Goal: Task Accomplishment & Management: Use online tool/utility

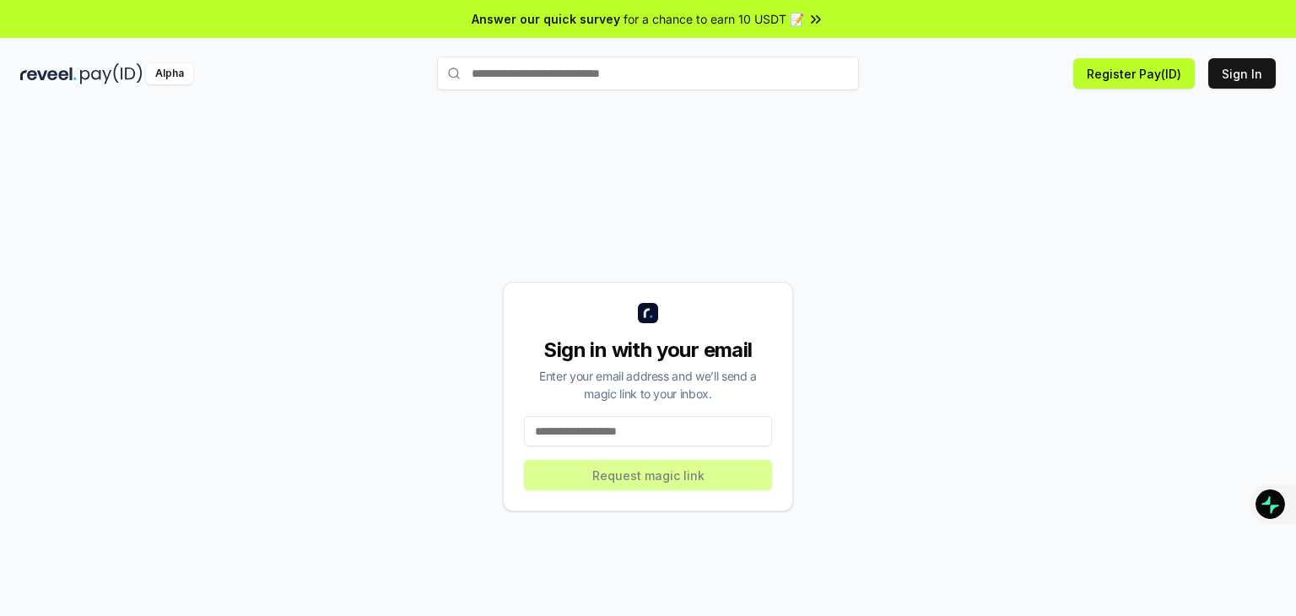
click at [620, 443] on input at bounding box center [648, 431] width 248 height 30
type input "**********"
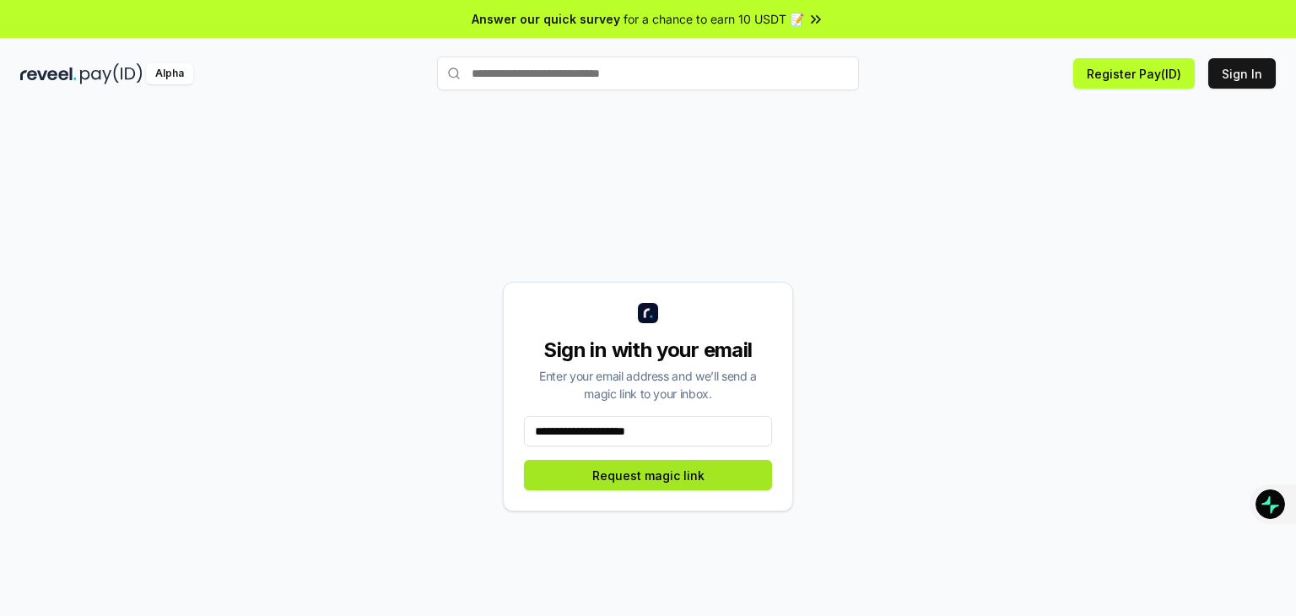
click at [640, 470] on button "Request magic link" at bounding box center [648, 475] width 248 height 30
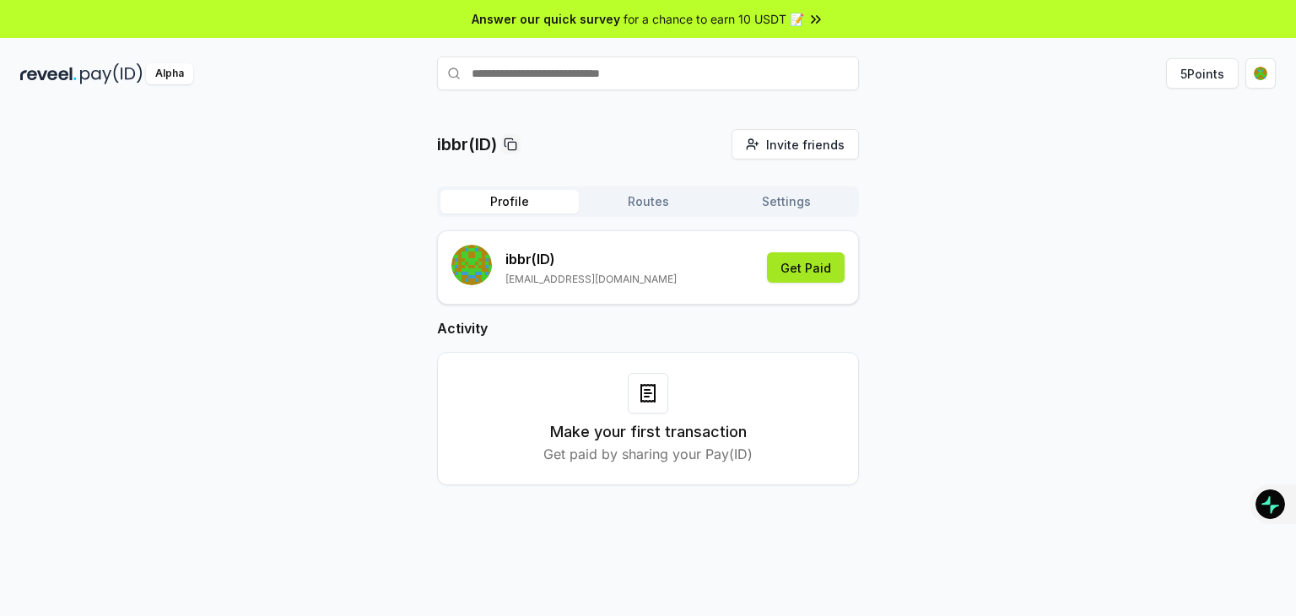
click at [792, 252] on button "Get Paid" at bounding box center [806, 267] width 78 height 30
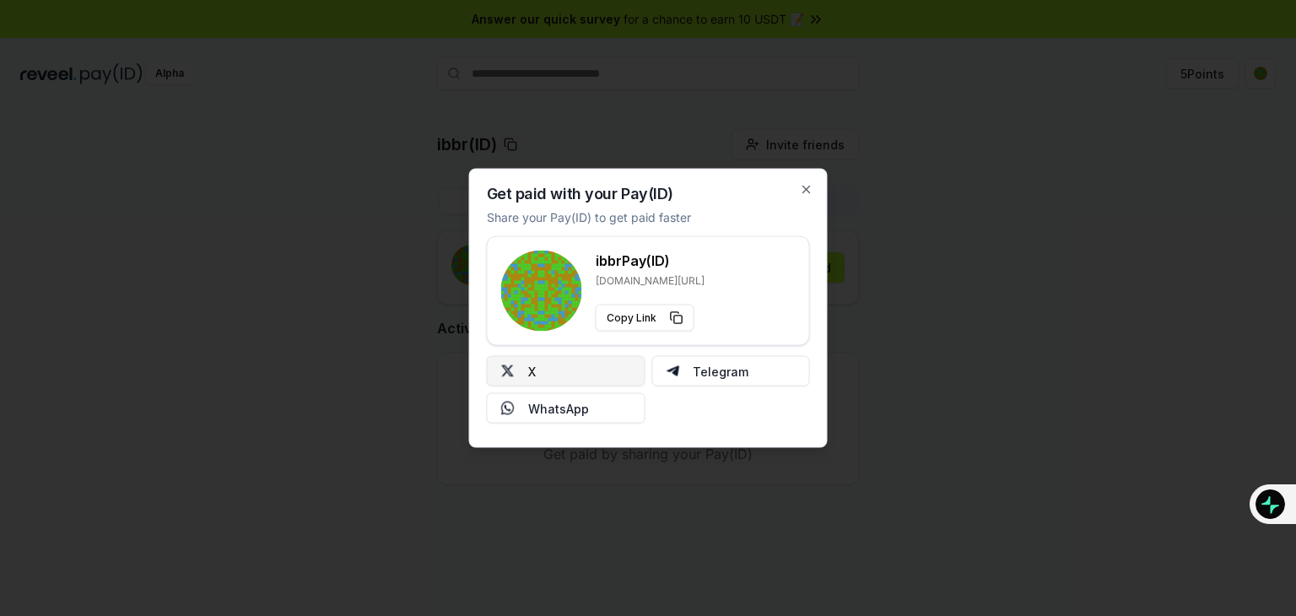
click at [603, 362] on button "X" at bounding box center [566, 371] width 159 height 30
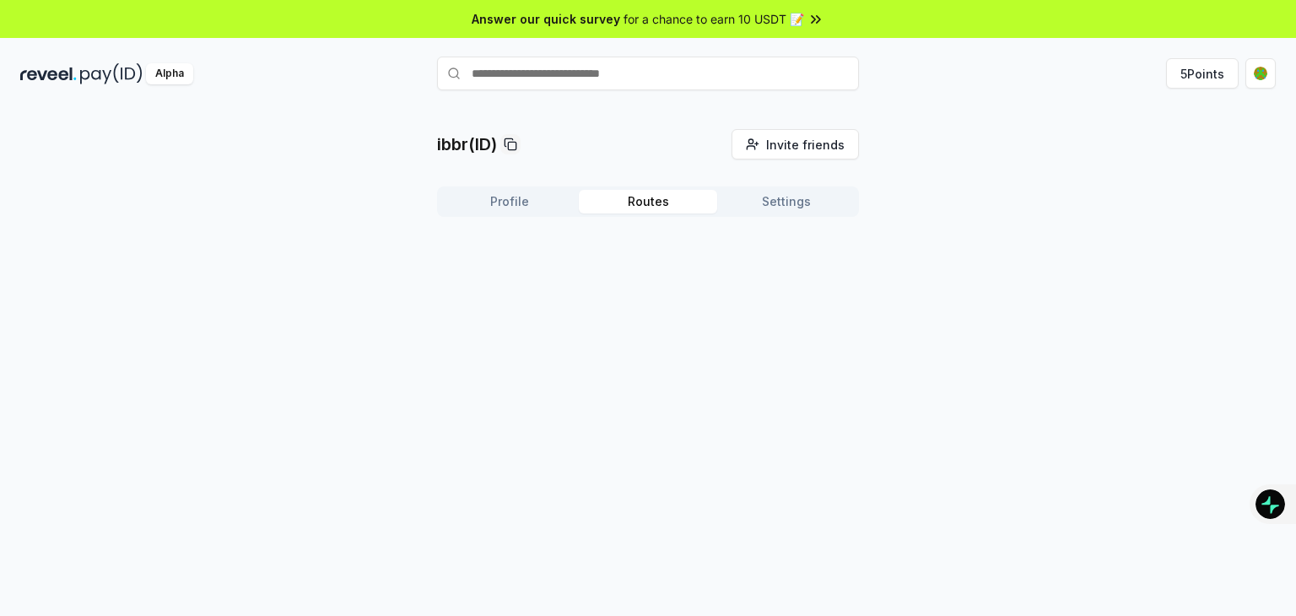
click at [624, 203] on button "Routes" at bounding box center [648, 202] width 138 height 24
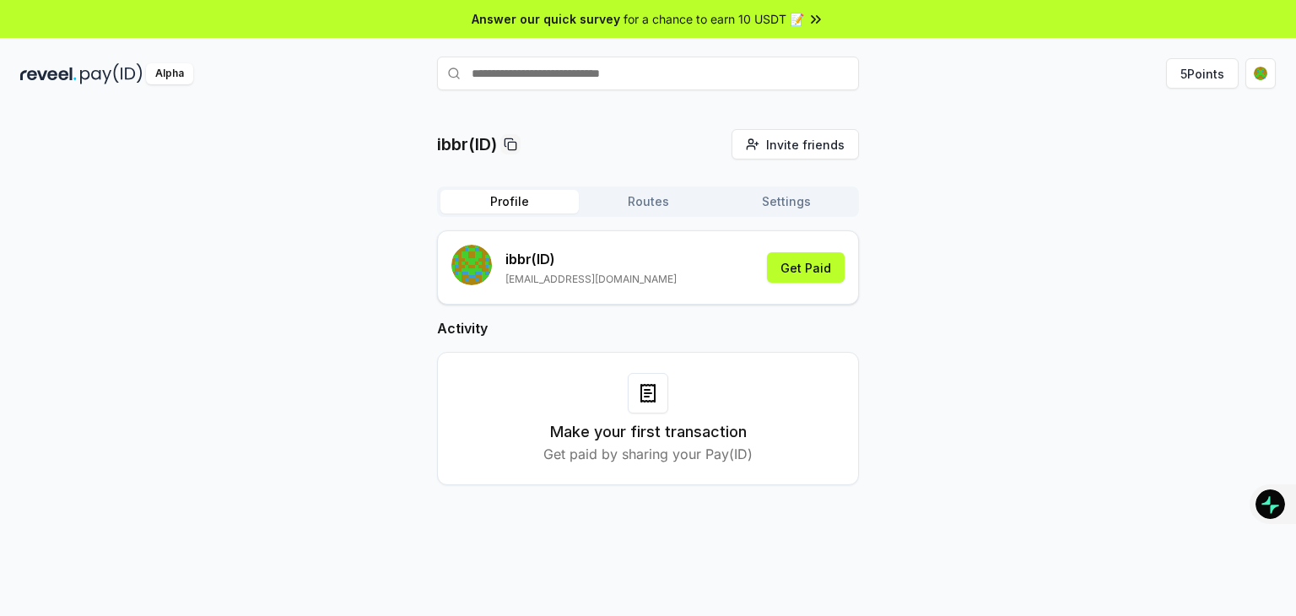
click at [526, 202] on button "Profile" at bounding box center [510, 202] width 138 height 24
click at [1219, 158] on div "ibbr(ID) Invite friends Invite Profile Routes Settings ibbr (ID) ibraputra38@gm…" at bounding box center [648, 320] width 1256 height 383
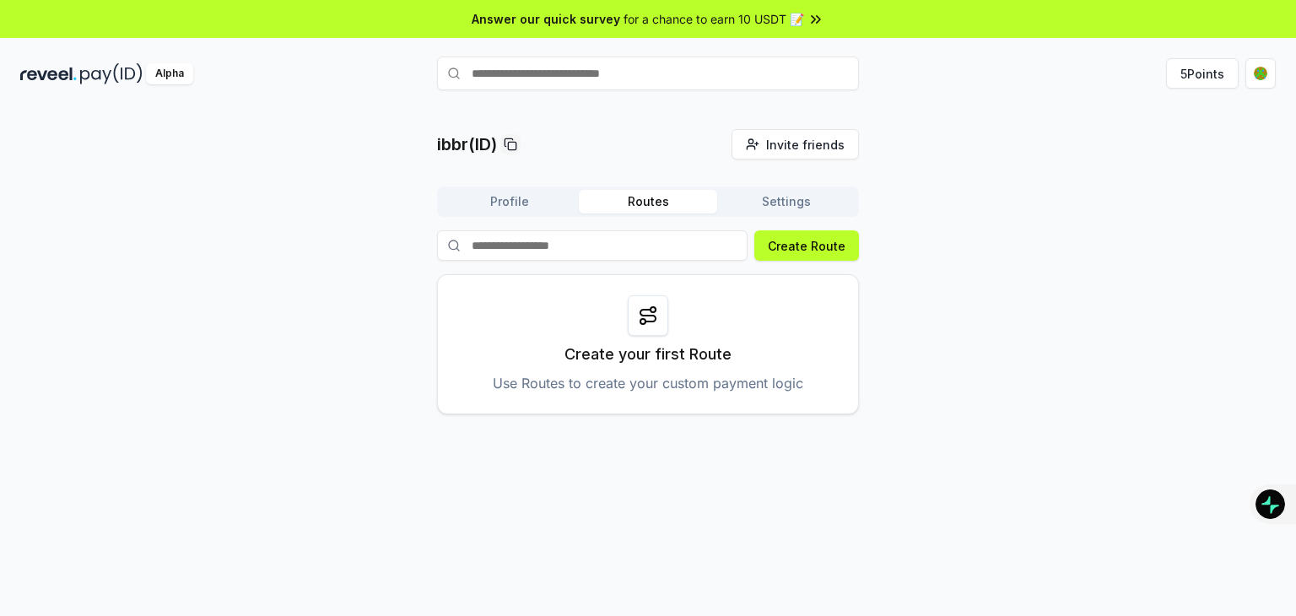
click at [632, 201] on button "Routes" at bounding box center [648, 202] width 138 height 24
click at [733, 216] on div "Profile Routes Settings" at bounding box center [648, 202] width 422 height 30
click at [783, 251] on button "Create Route" at bounding box center [806, 245] width 105 height 30
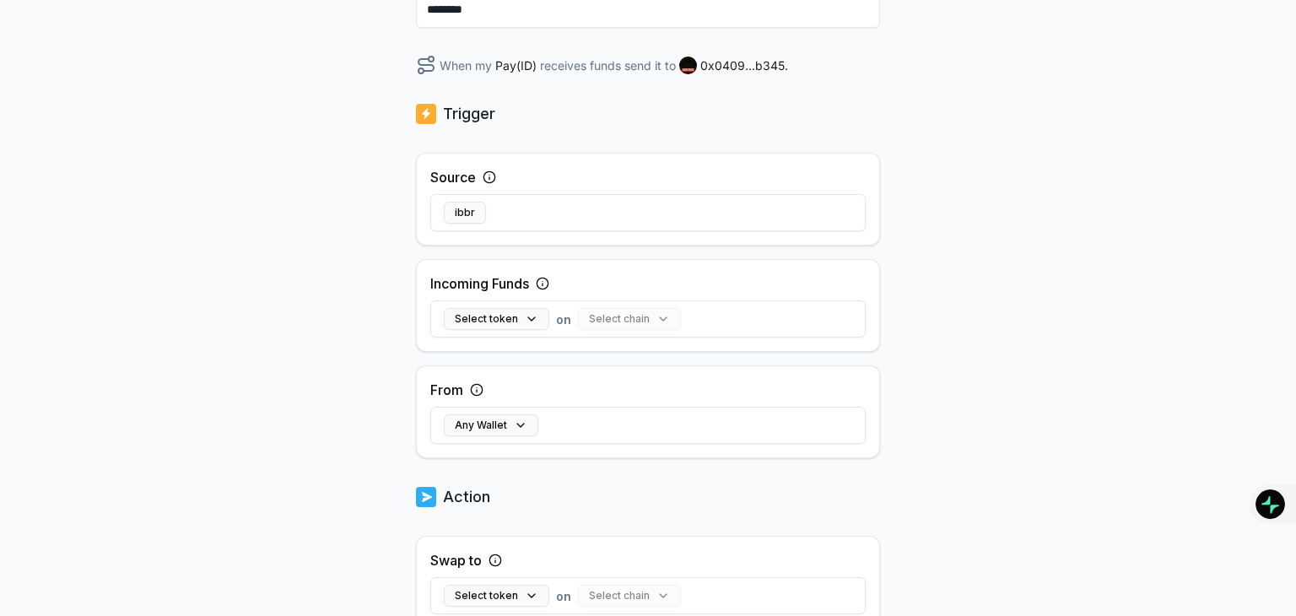
scroll to position [238, 0]
drag, startPoint x: 484, startPoint y: 220, endPoint x: 500, endPoint y: 367, distance: 147.7
click at [500, 367] on div "Source ibbr Incoming Funds Select token on Select chain From Any Wallet" at bounding box center [648, 303] width 464 height 305
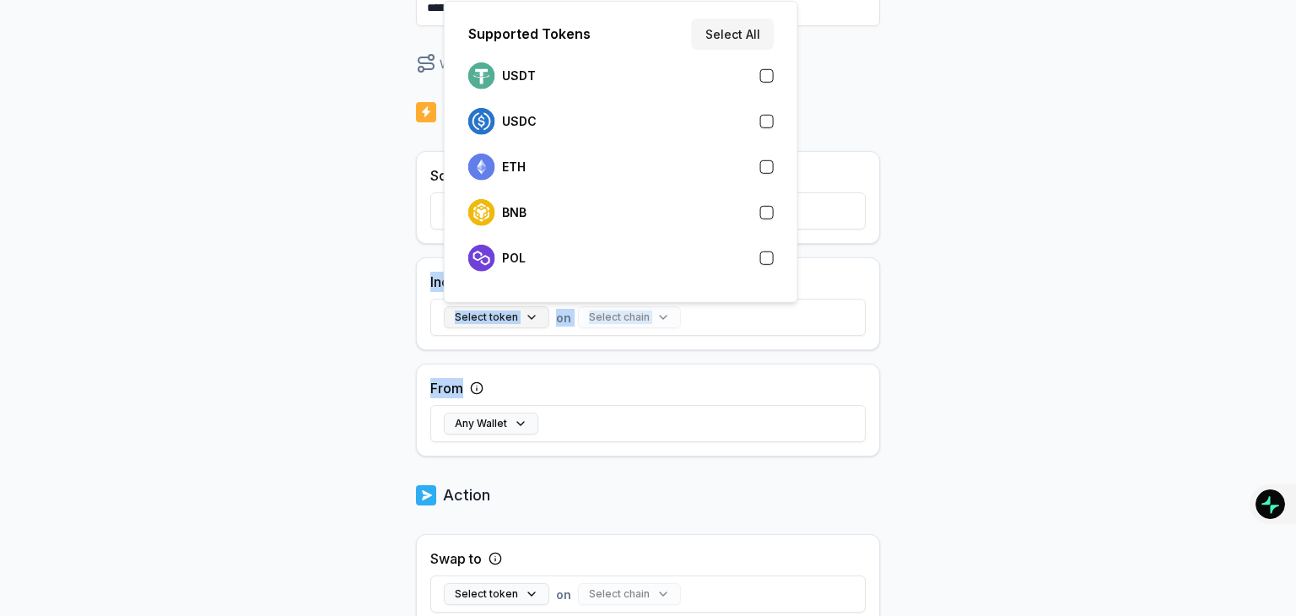
click at [490, 311] on button "Select token" at bounding box center [496, 317] width 105 height 22
click at [557, 150] on div "ETH" at bounding box center [621, 167] width 319 height 37
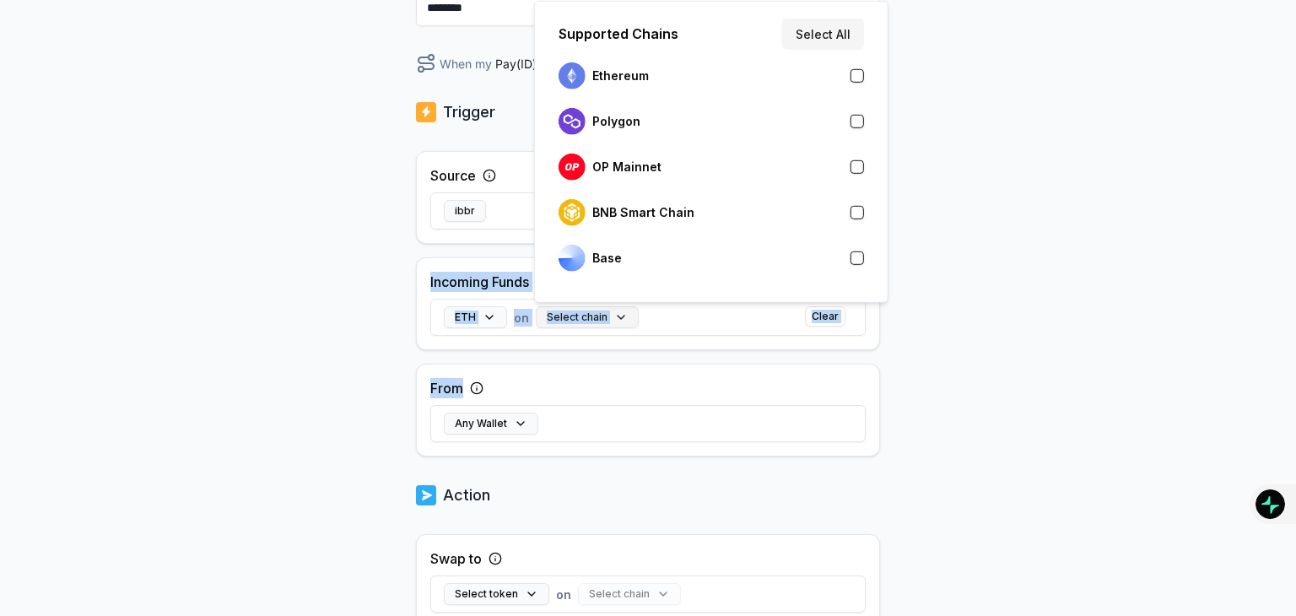
click at [614, 326] on button "Select chain" at bounding box center [587, 317] width 103 height 22
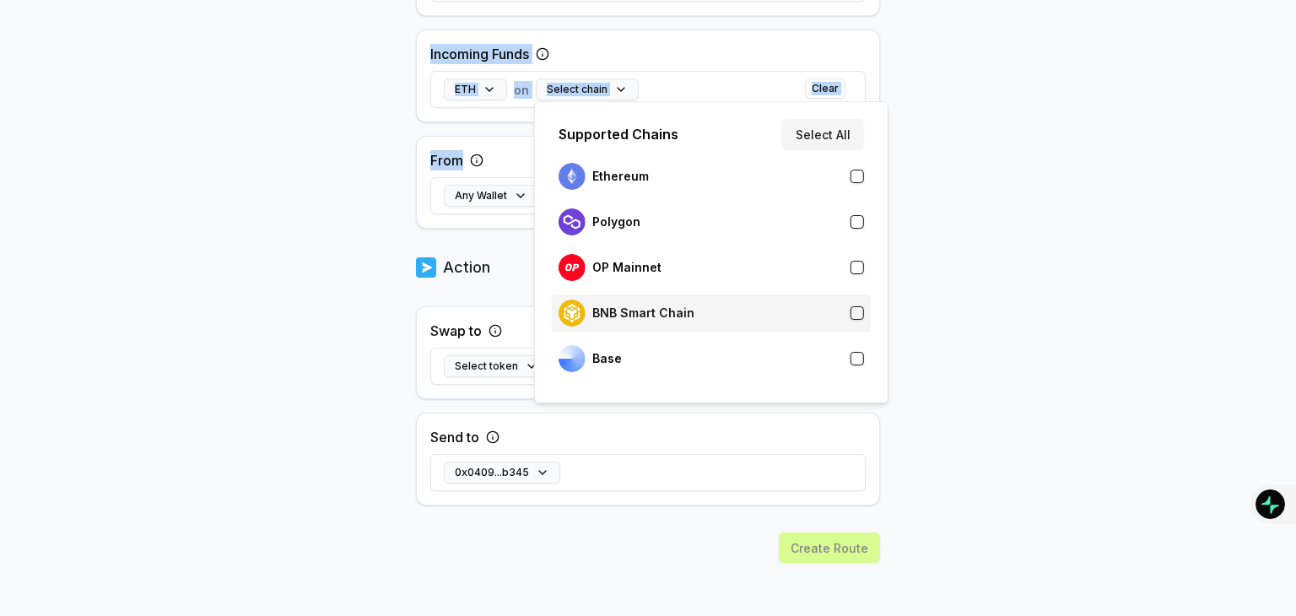
scroll to position [468, 0]
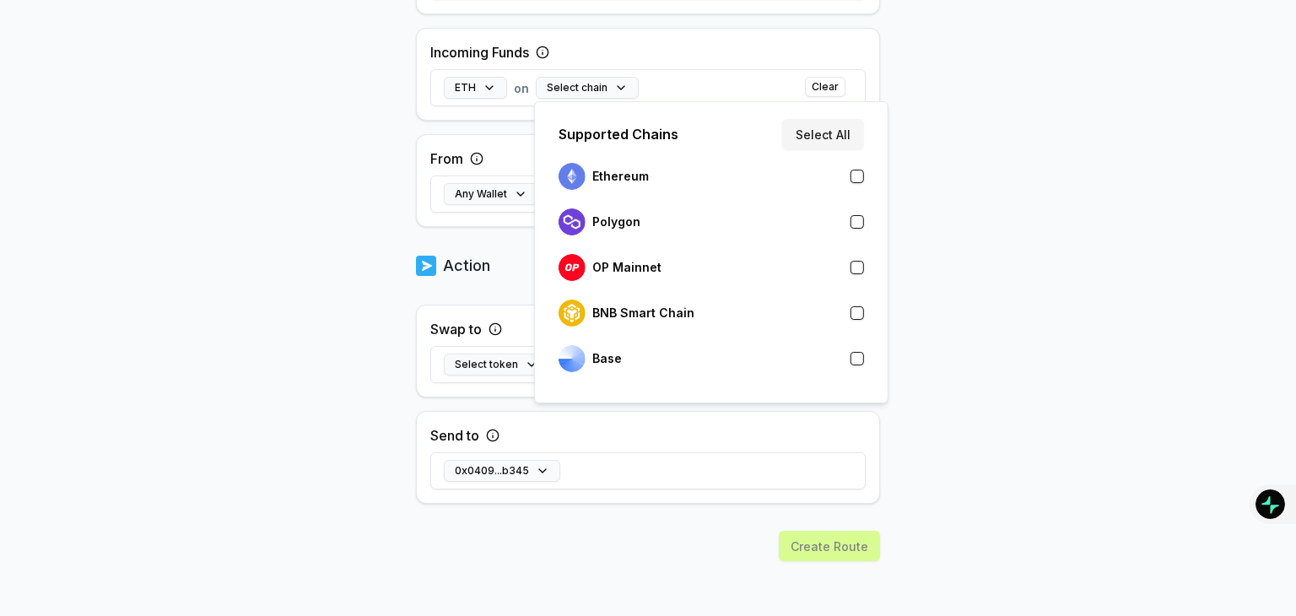
click at [444, 527] on div "Back Create Route ******** When my Pay(ID) receives ETH on send it to 0x0409...…" at bounding box center [648, 141] width 464 height 959
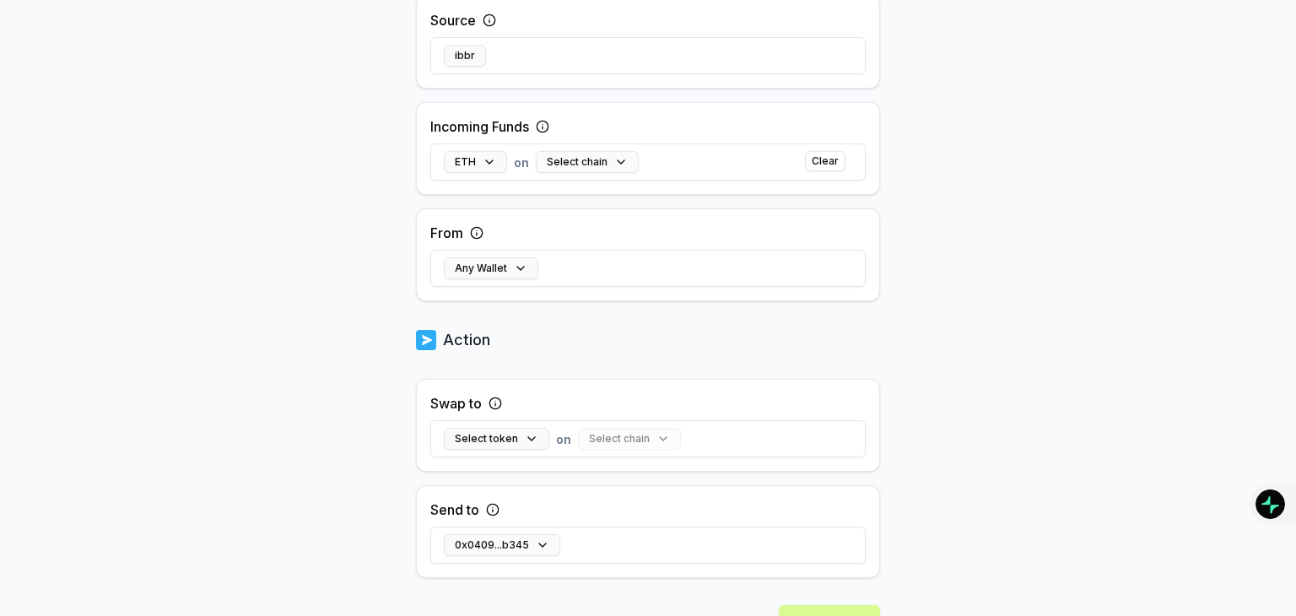
scroll to position [392, 0]
click at [468, 448] on div "Select token on Select chain" at bounding box center [647, 440] width 435 height 49
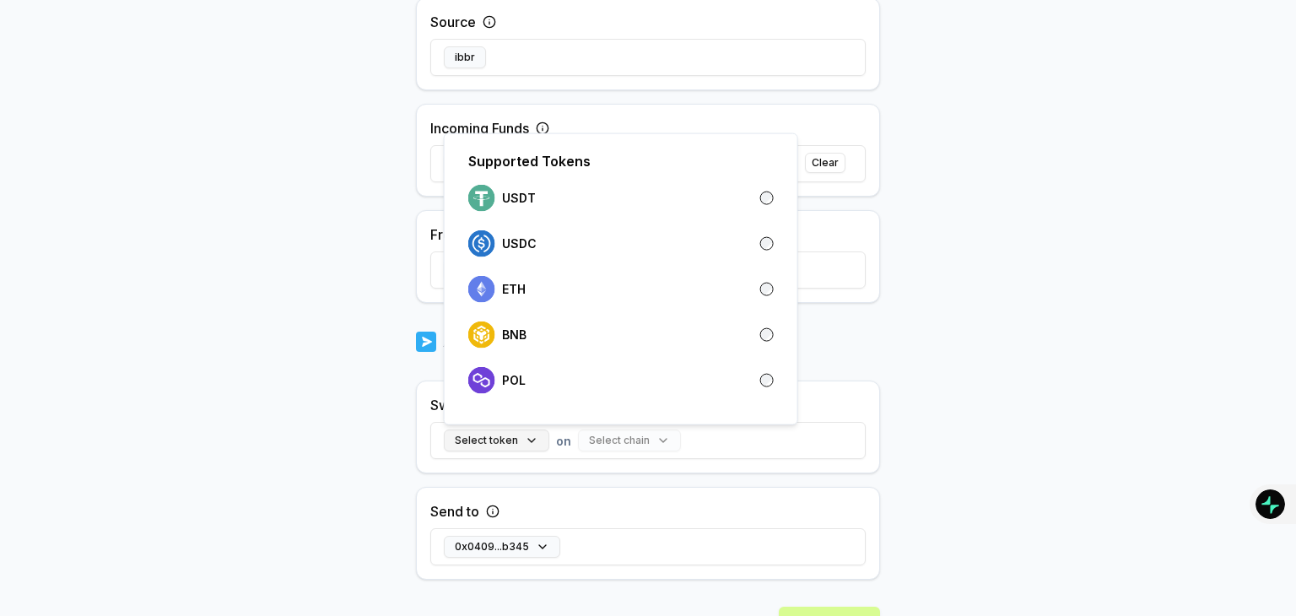
click at [468, 448] on button "Select token" at bounding box center [496, 441] width 105 height 22
click at [511, 354] on div "Supported Tokens USDT USDC ETH BNB POL" at bounding box center [621, 279] width 354 height 292
click at [510, 336] on p "BNB" at bounding box center [514, 335] width 24 height 14
click at [511, 332] on p "BNB" at bounding box center [514, 334] width 24 height 14
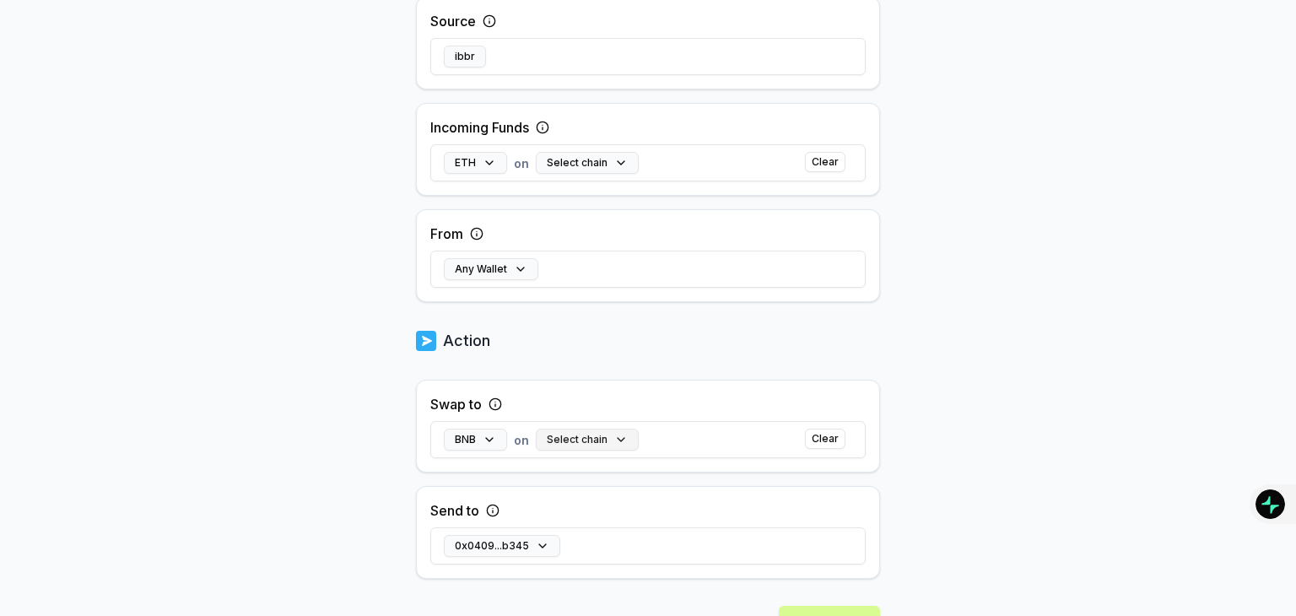
drag, startPoint x: 488, startPoint y: 516, endPoint x: 560, endPoint y: 447, distance: 100.3
click at [560, 447] on div "Swap to BNB on Select chain Clear Send to 0x0409...b345" at bounding box center [648, 479] width 464 height 199
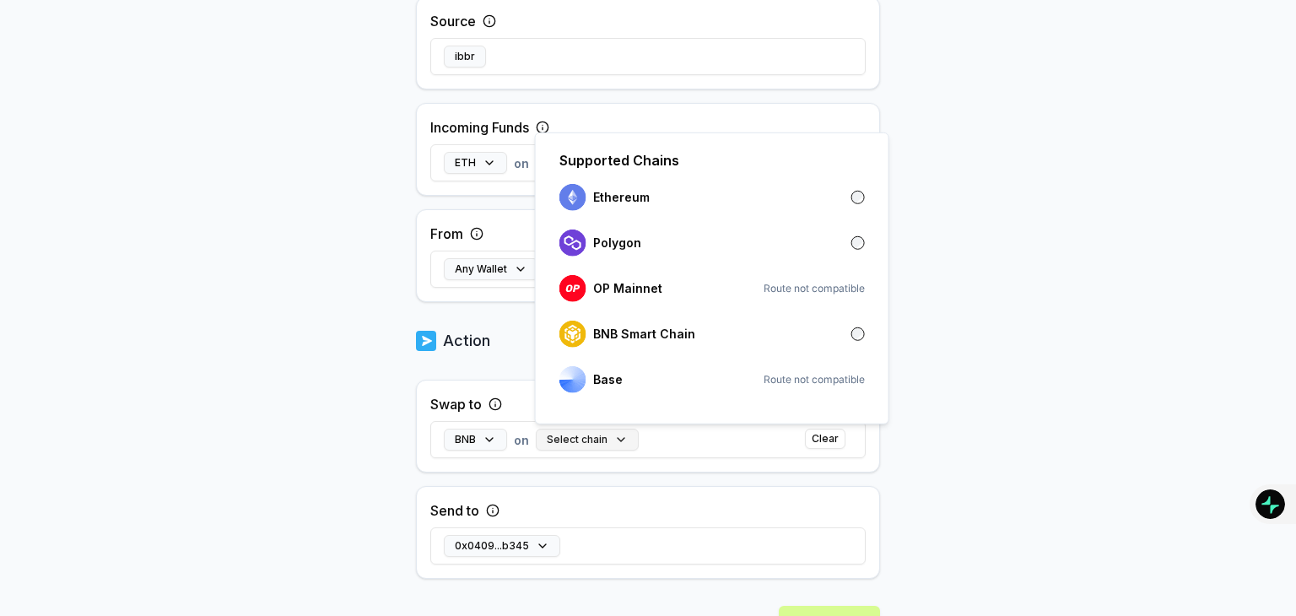
click at [560, 447] on button "Select chain" at bounding box center [587, 440] width 103 height 22
click at [577, 391] on div "Base Route not compatible" at bounding box center [712, 379] width 319 height 37
click at [574, 365] on div "Base Route not compatible" at bounding box center [712, 379] width 319 height 37
click at [591, 344] on div "BNB Smart Chain" at bounding box center [628, 334] width 136 height 27
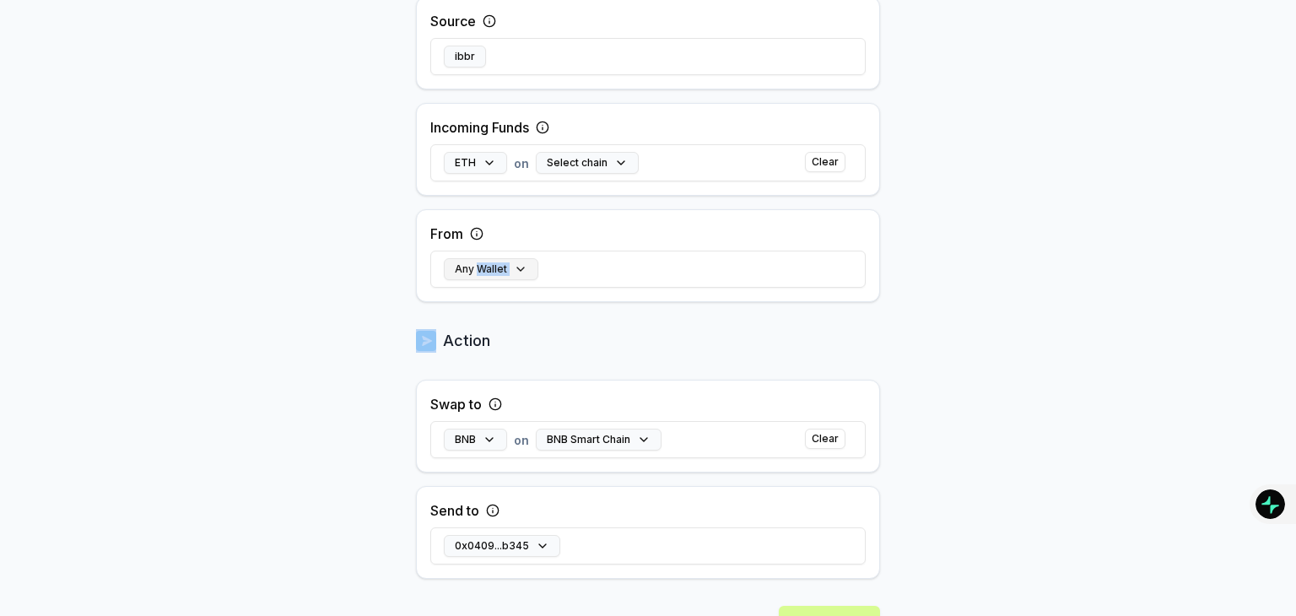
drag, startPoint x: 471, startPoint y: 281, endPoint x: 476, endPoint y: 260, distance: 21.7
click at [476, 260] on div "Any Wallet" at bounding box center [647, 269] width 435 height 49
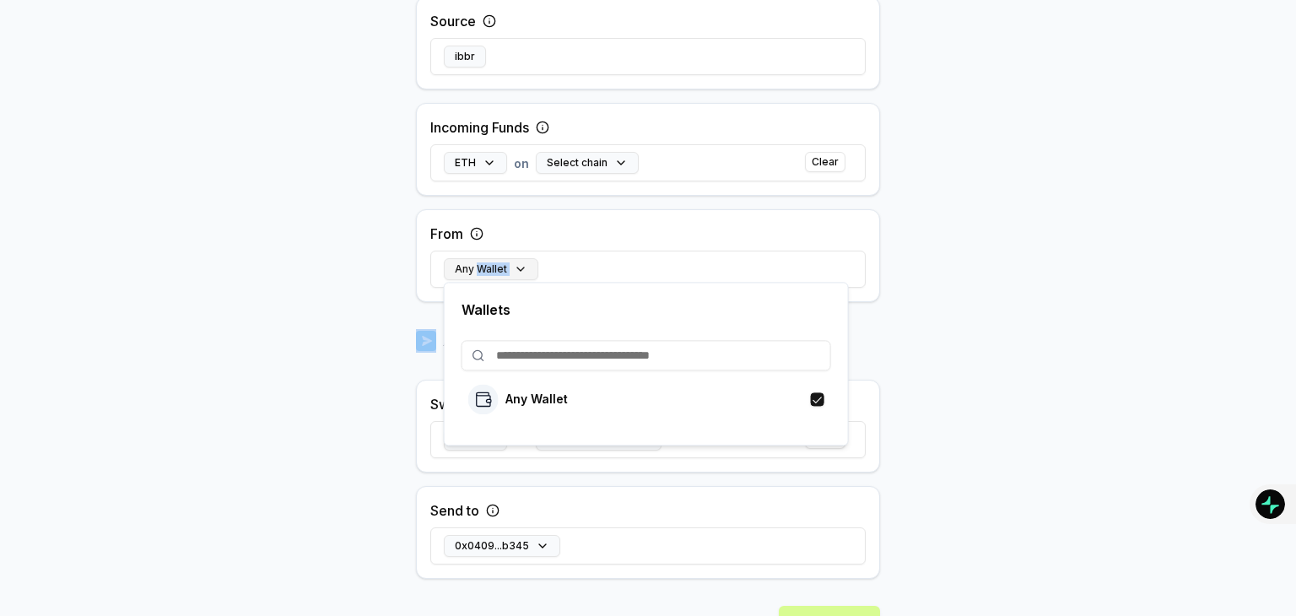
click at [476, 260] on button "Any Wallet" at bounding box center [491, 269] width 95 height 22
click at [525, 404] on p "Any Wallet" at bounding box center [537, 399] width 62 height 14
click at [635, 459] on div "BNB on BNB Smart Chain Clear" at bounding box center [647, 439] width 435 height 49
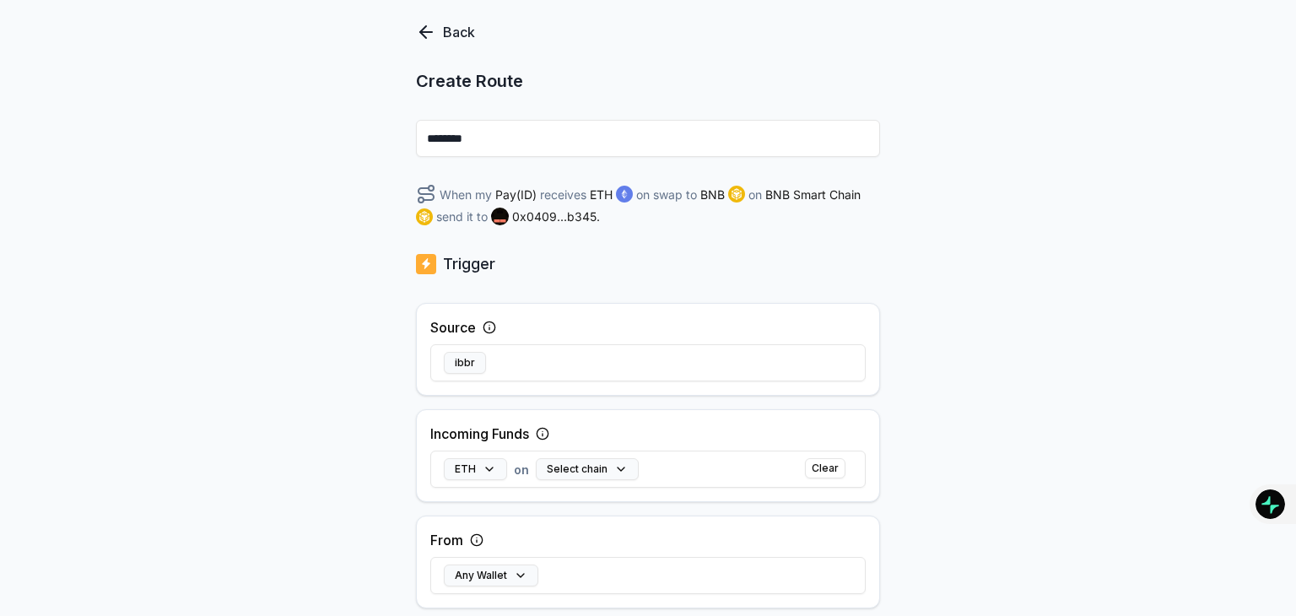
scroll to position [95, 0]
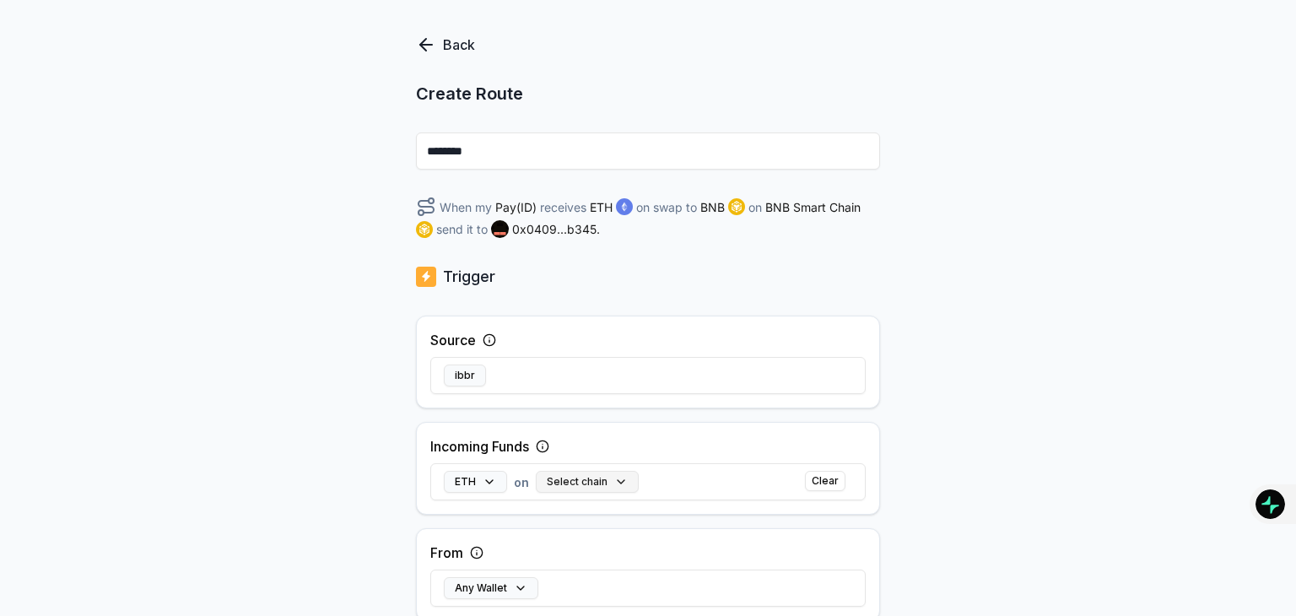
click at [571, 471] on button "Select chain" at bounding box center [587, 482] width 103 height 22
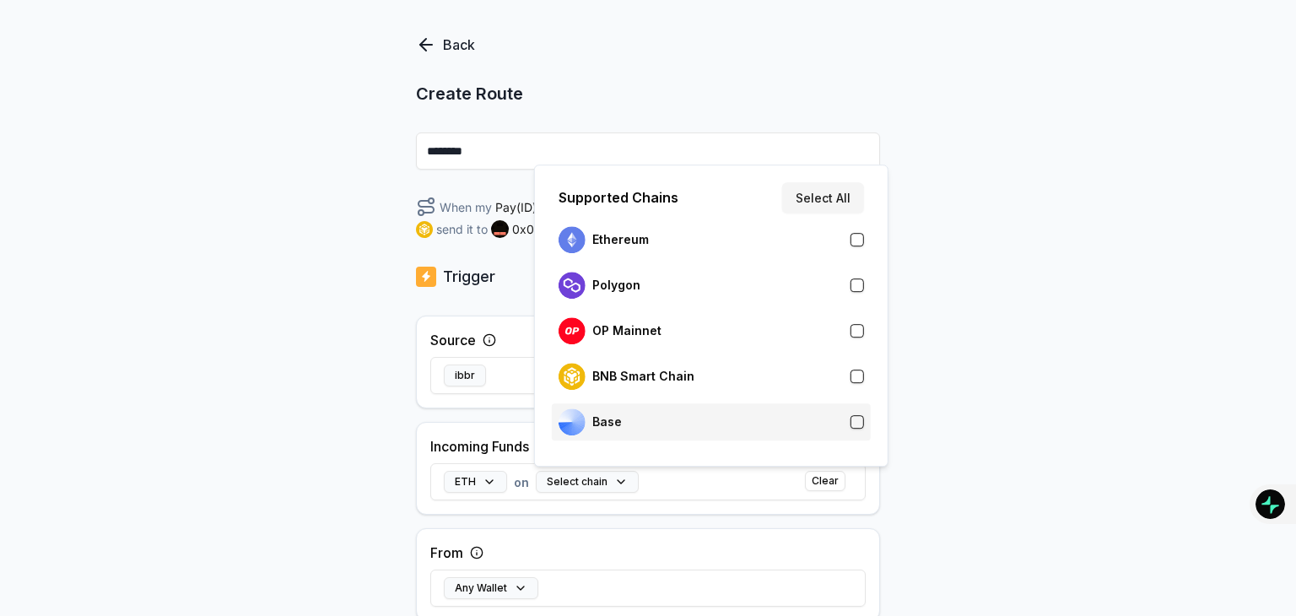
click at [607, 414] on div "Base" at bounding box center [590, 421] width 63 height 27
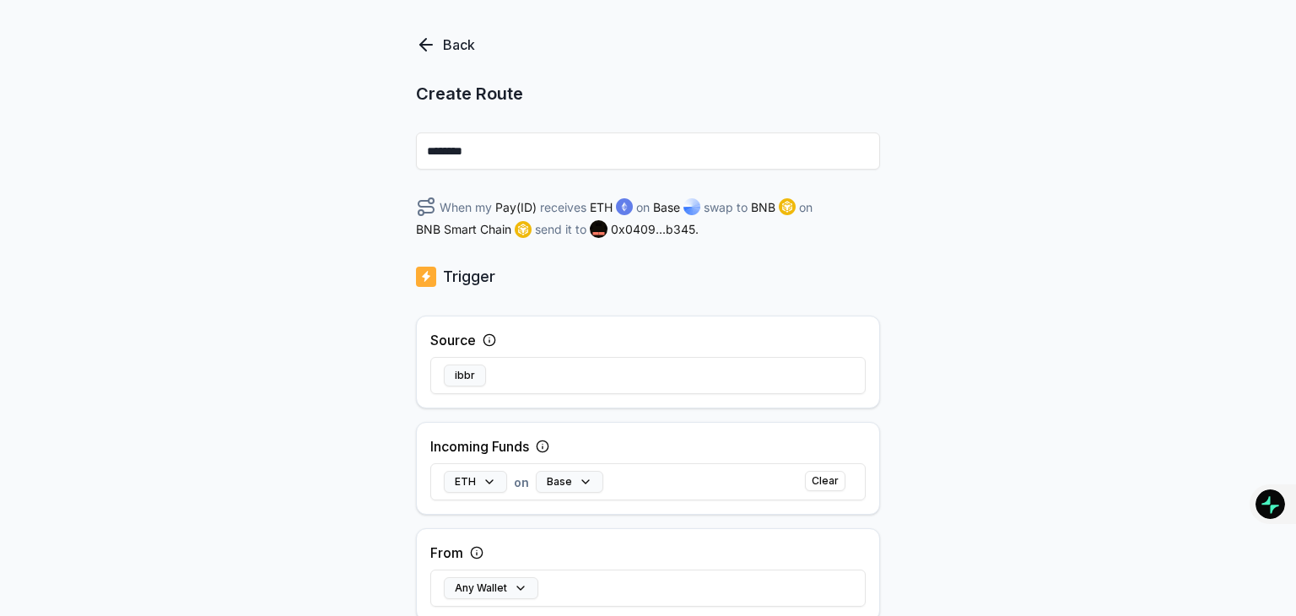
click at [640, 549] on div "From Any Wallet" at bounding box center [648, 574] width 464 height 93
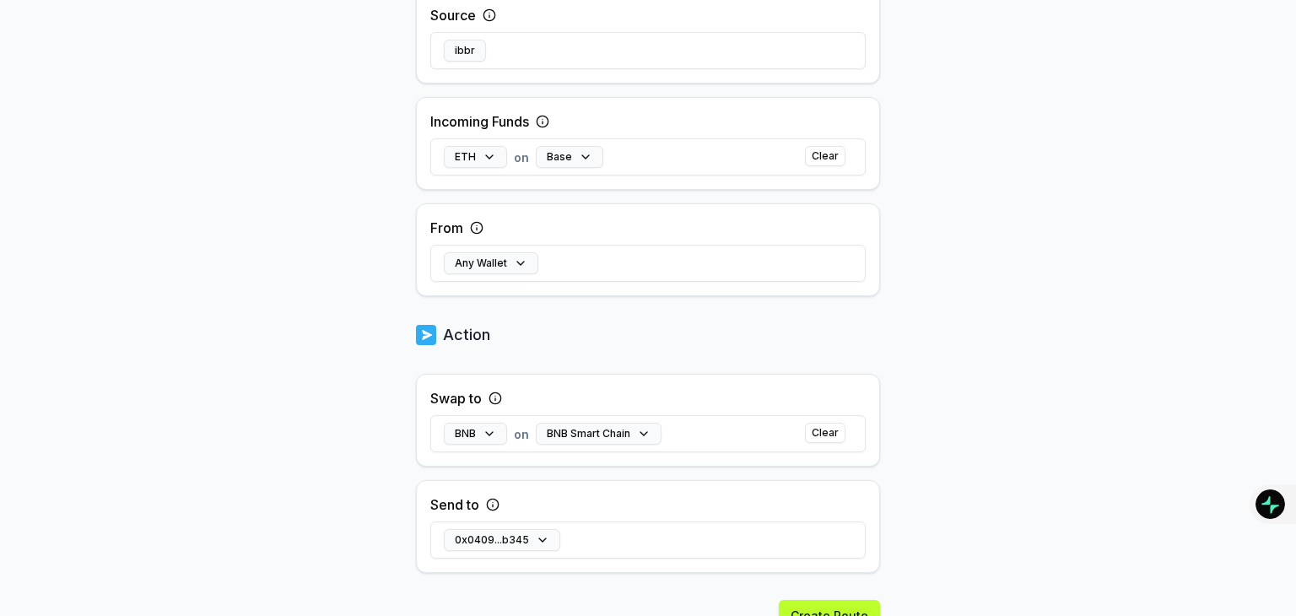
scroll to position [491, 0]
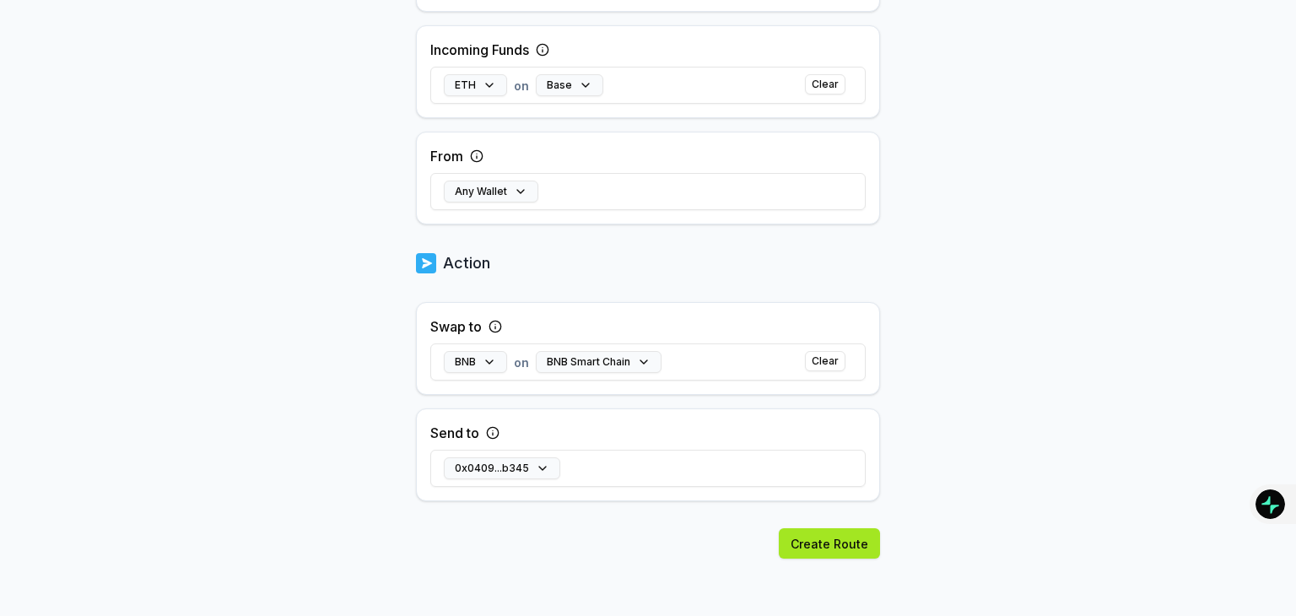
click at [814, 554] on button "Create Route" at bounding box center [829, 543] width 101 height 30
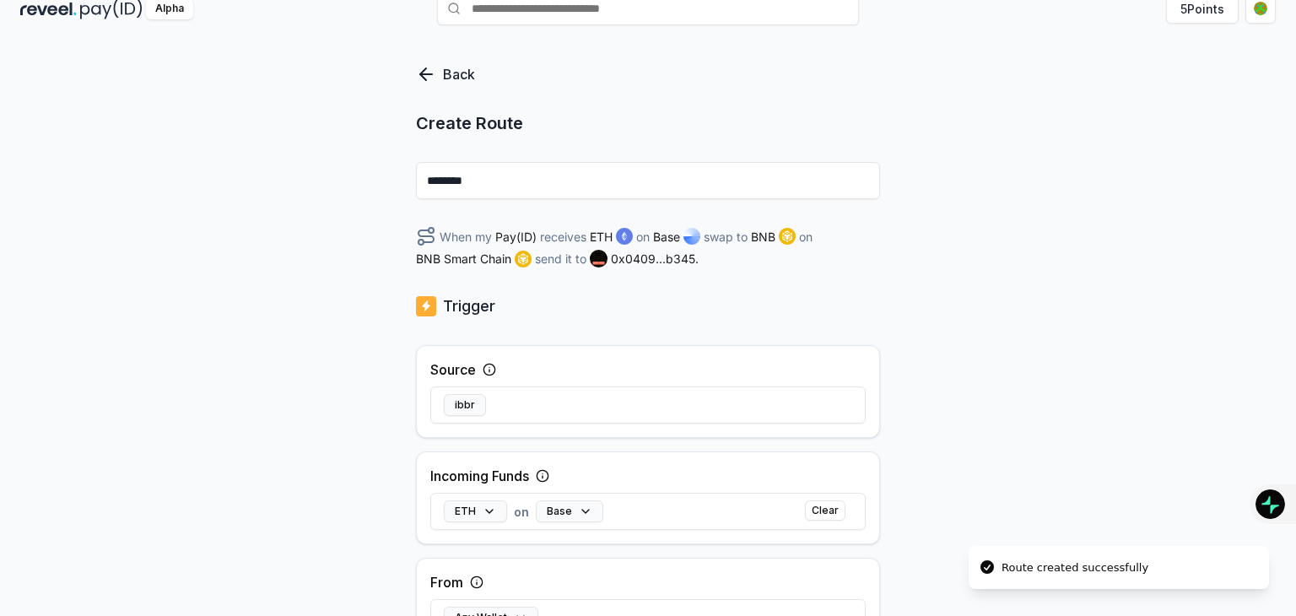
scroll to position [56, 0]
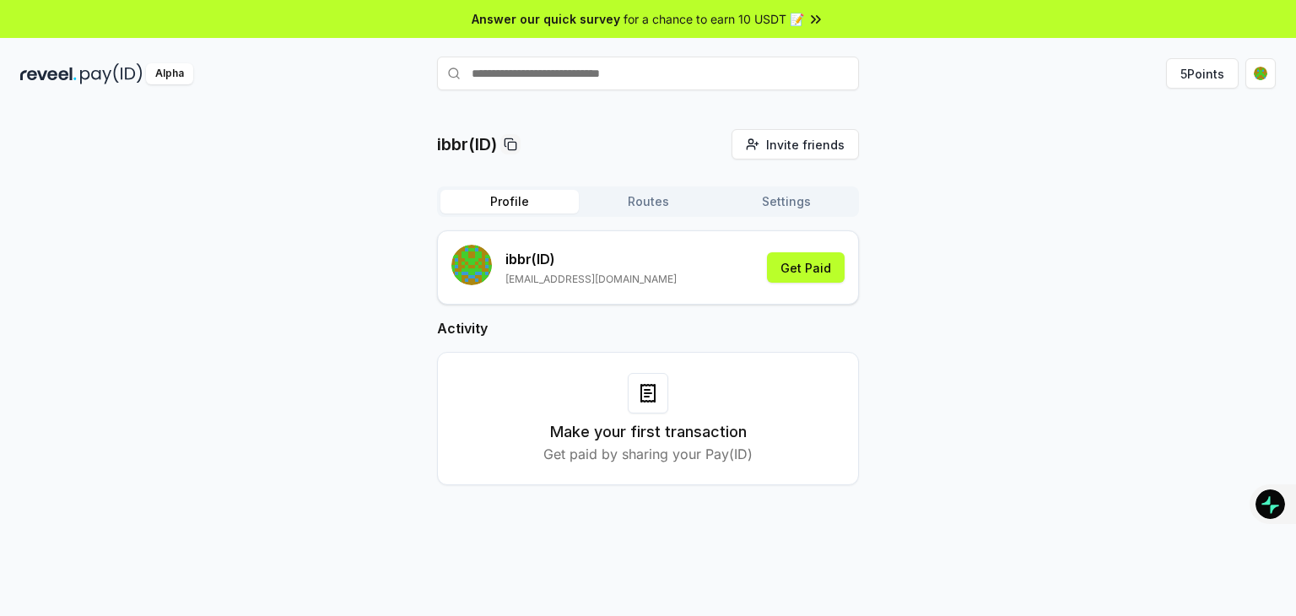
click at [548, 192] on button "Profile" at bounding box center [510, 202] width 138 height 24
click at [638, 392] on icon at bounding box center [648, 393] width 20 height 20
click at [778, 272] on button "Get Paid" at bounding box center [806, 267] width 78 height 30
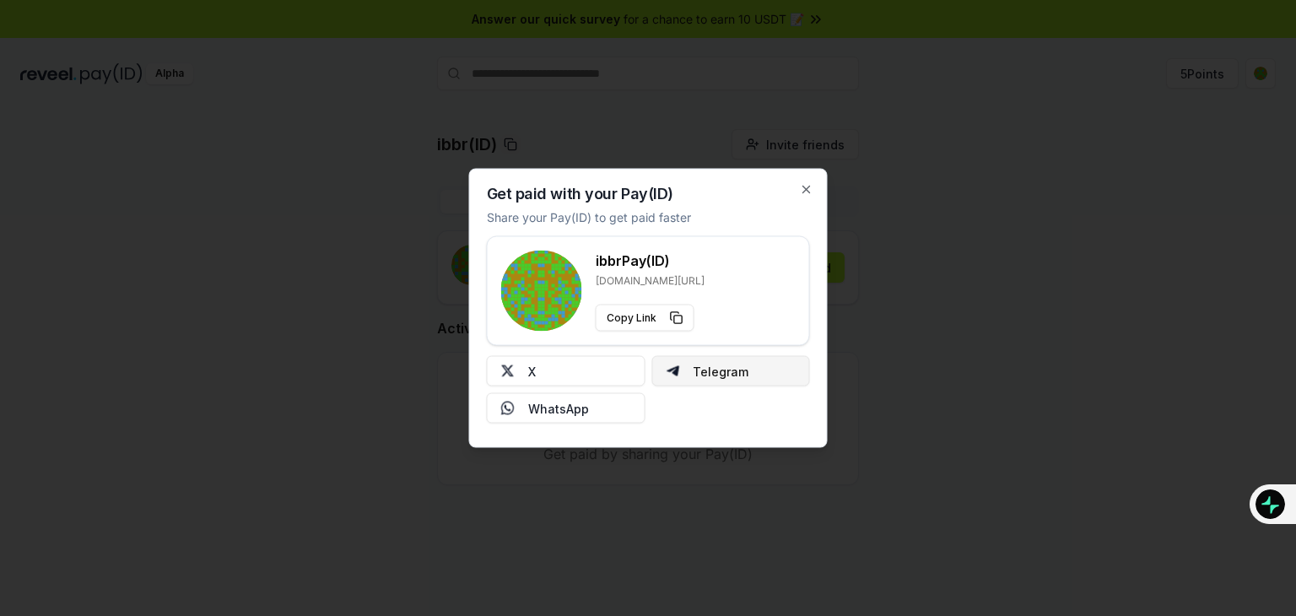
click at [707, 365] on button "Telegram" at bounding box center [730, 371] width 159 height 30
